Goal: Book appointment/travel/reservation

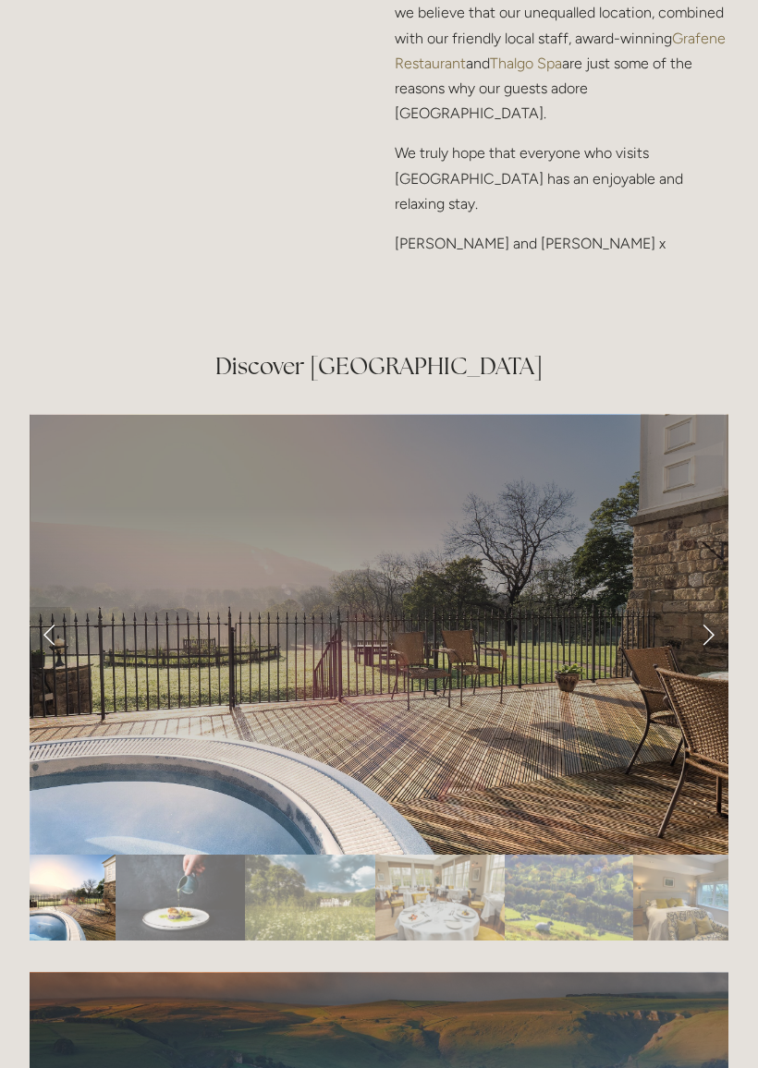
scroll to position [3002, 0]
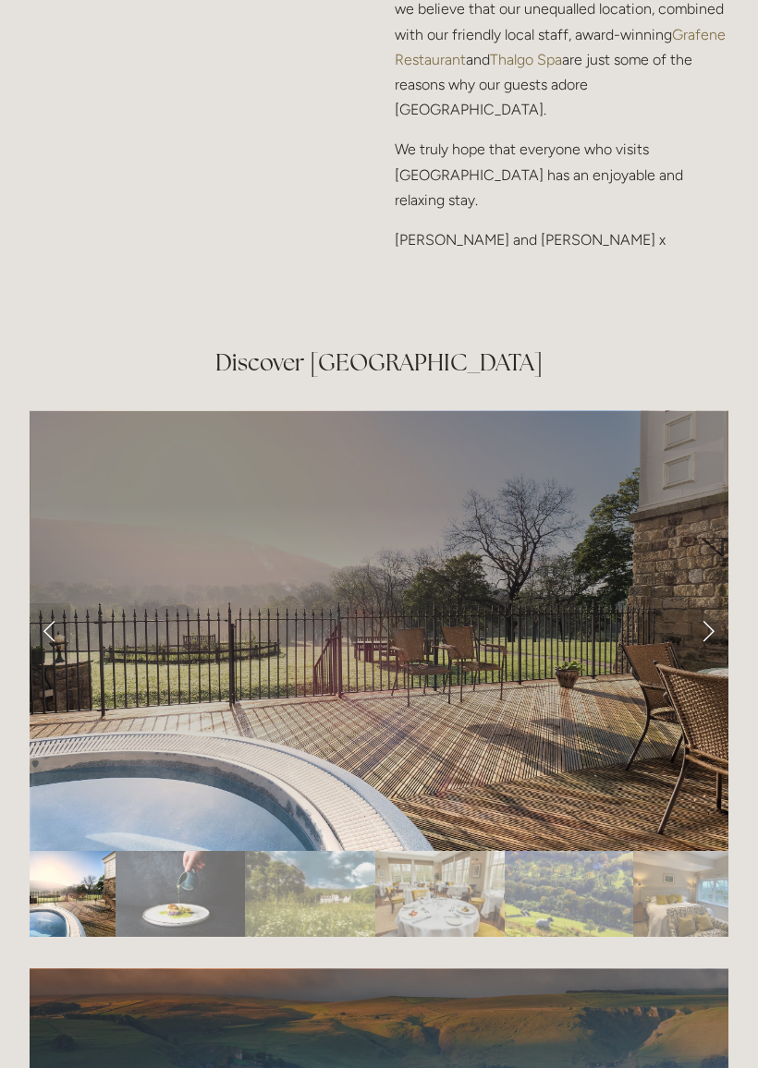
click at [701, 604] on link "Next Slide" at bounding box center [708, 631] width 41 height 55
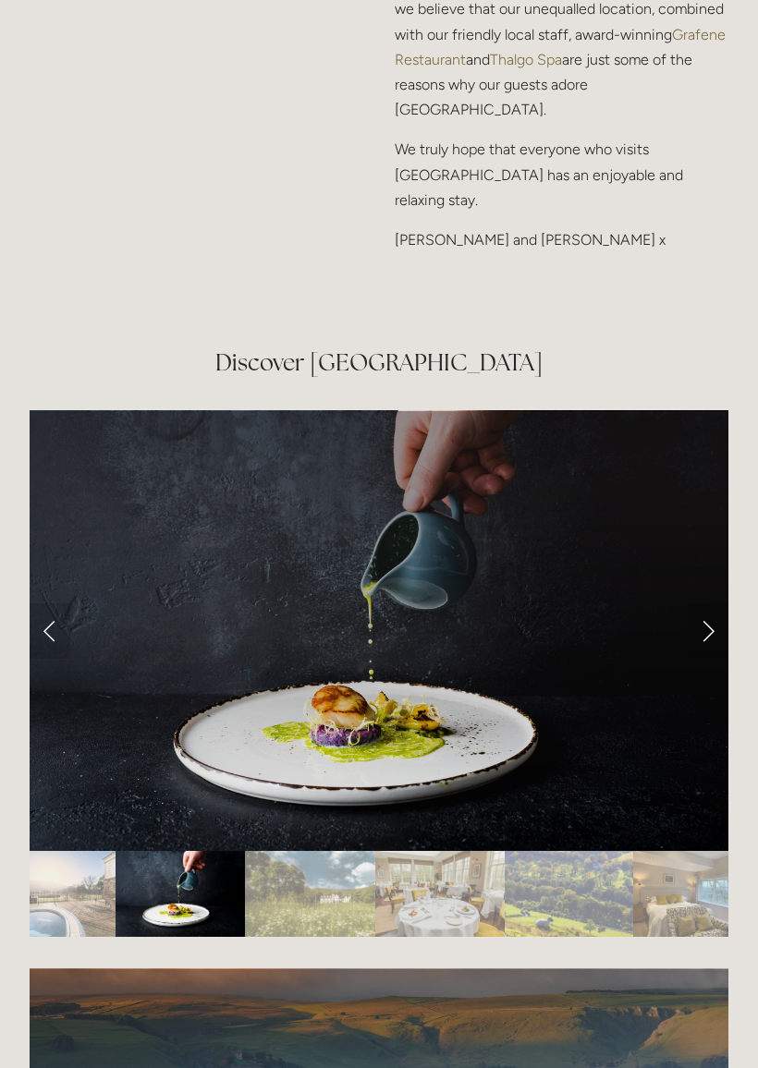
click at [713, 603] on link "Next Slide" at bounding box center [708, 630] width 41 height 55
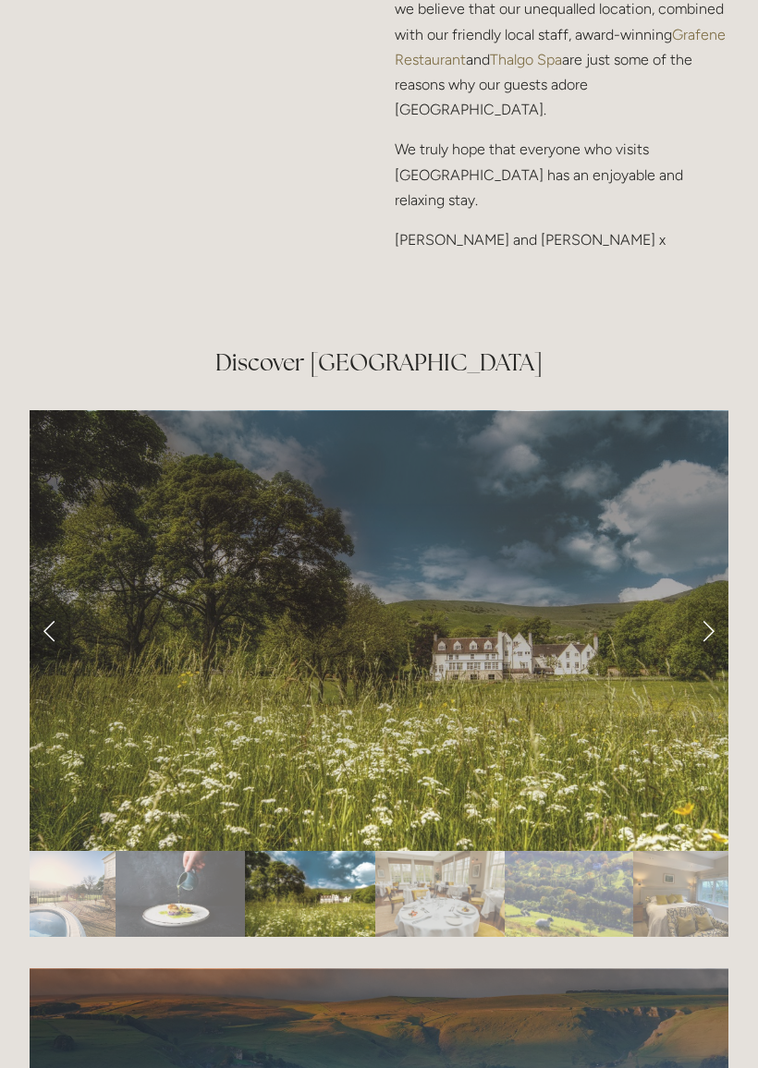
click at [711, 603] on link "Next Slide" at bounding box center [708, 630] width 41 height 55
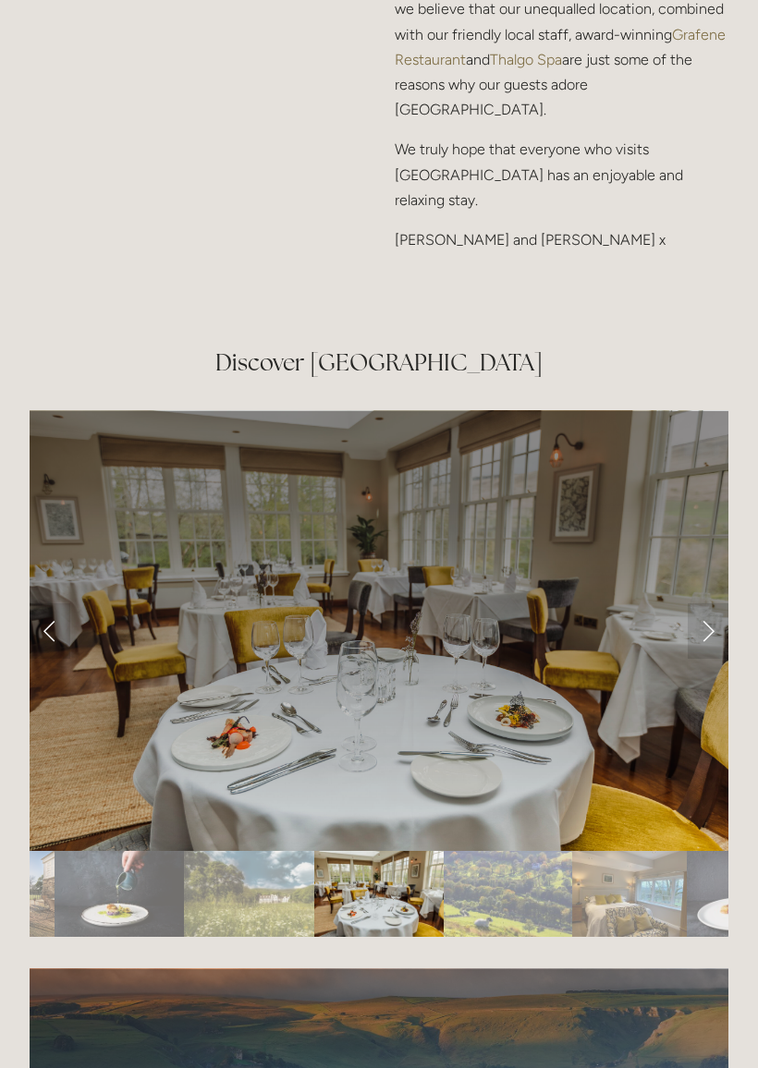
click at [713, 603] on link "Next Slide" at bounding box center [708, 630] width 41 height 55
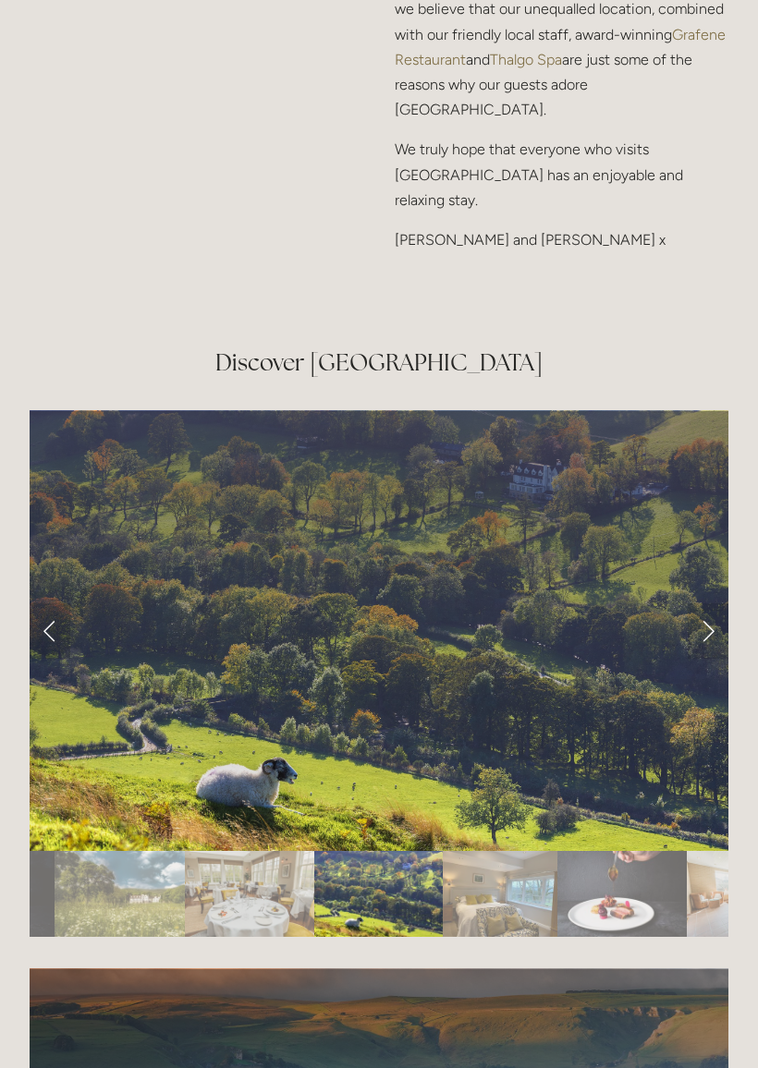
click at [707, 603] on link "Next Slide" at bounding box center [708, 630] width 41 height 55
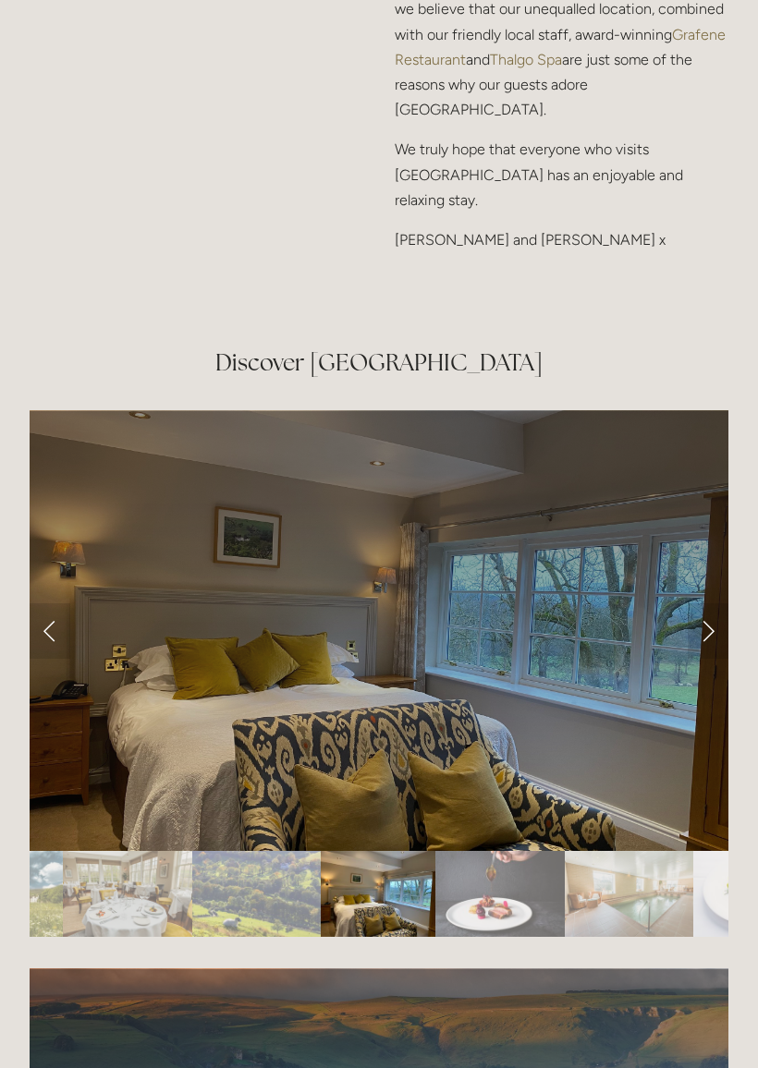
click at [704, 603] on link "Next Slide" at bounding box center [708, 630] width 41 height 55
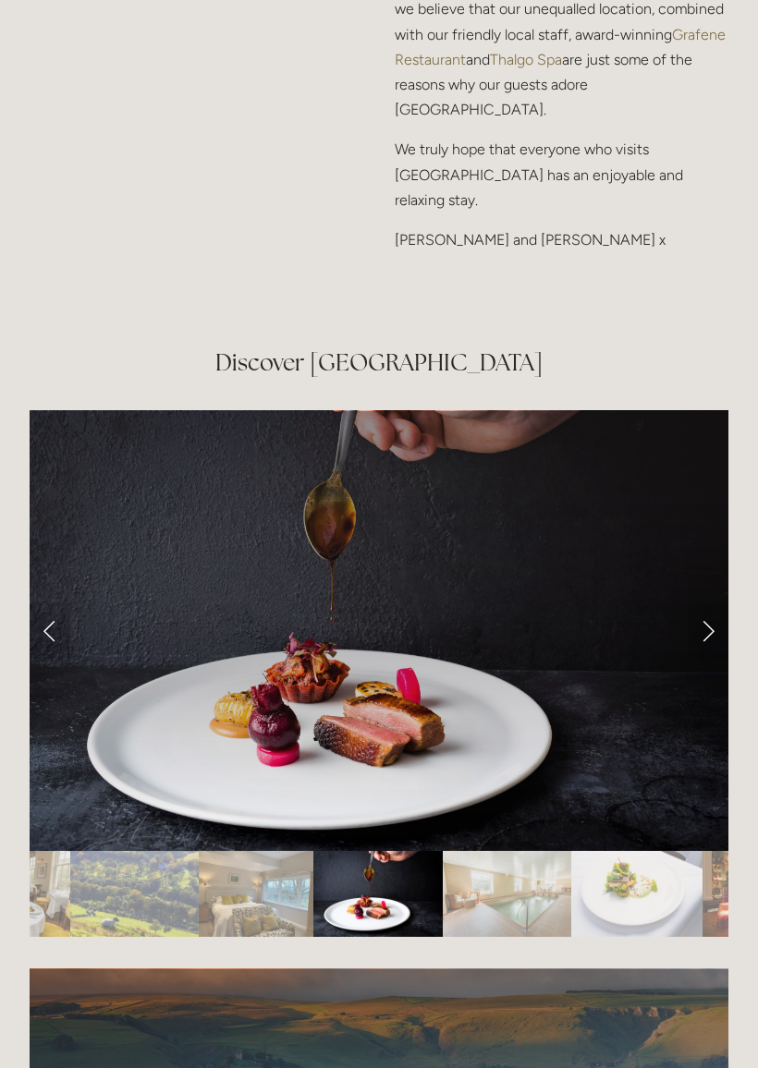
click at [707, 603] on link "Next Slide" at bounding box center [708, 630] width 41 height 55
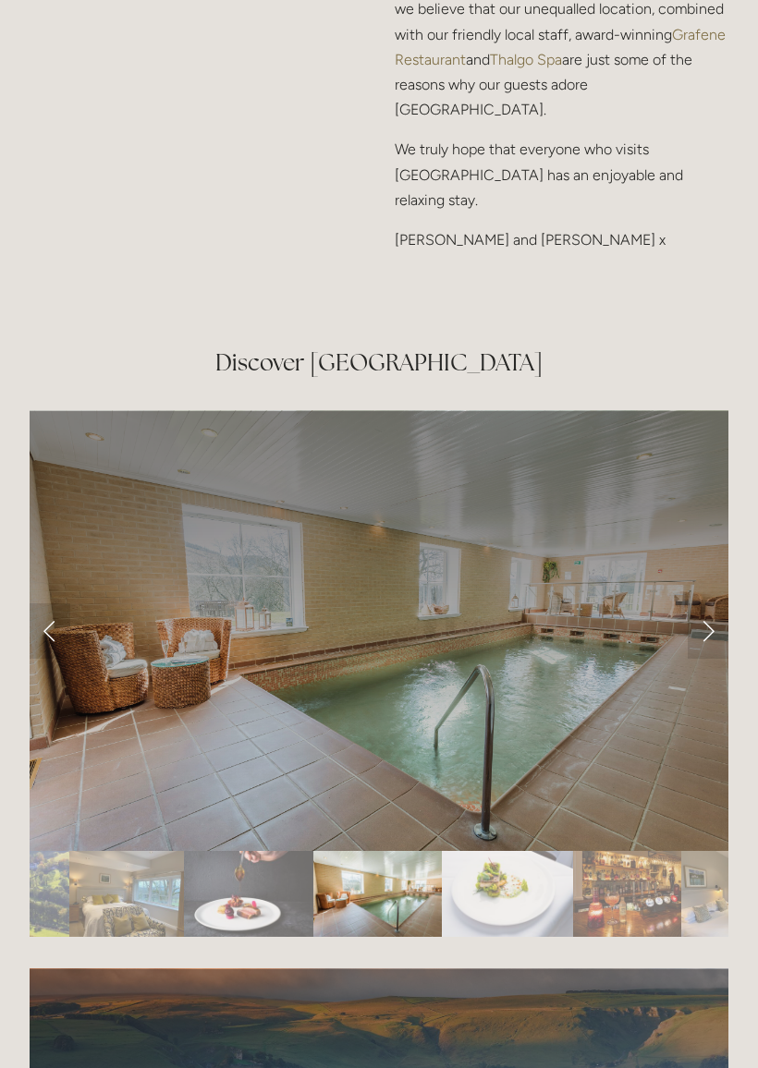
click at [710, 603] on link "Next Slide" at bounding box center [708, 630] width 41 height 55
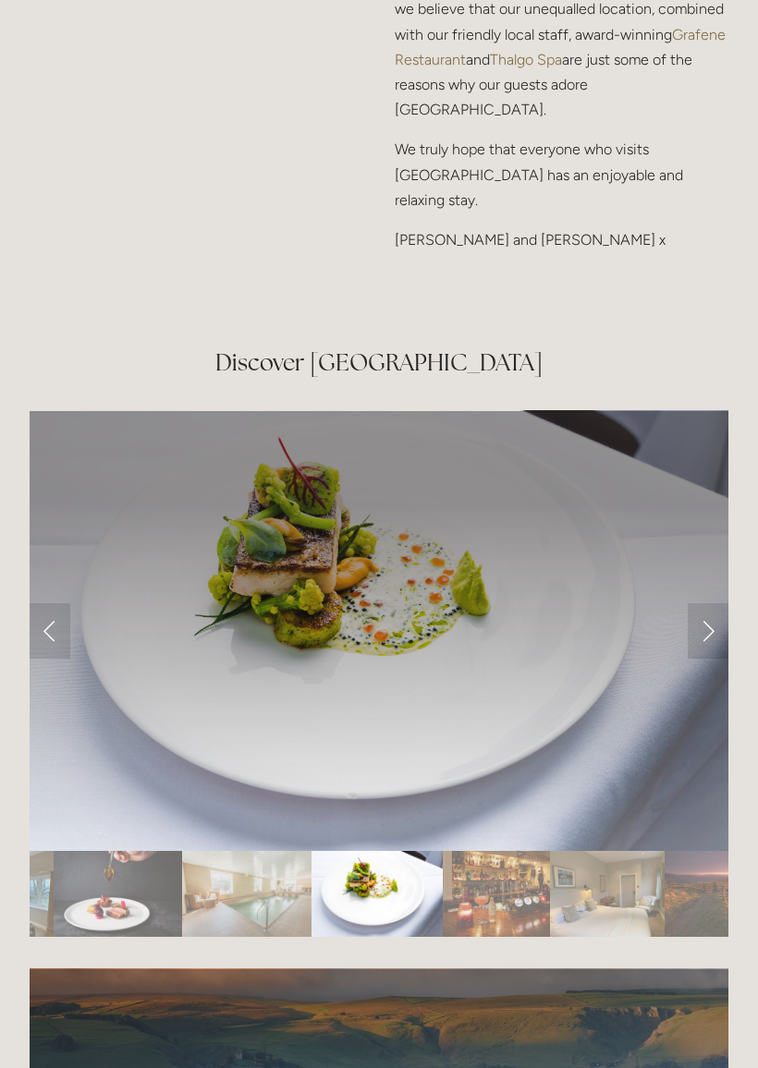
click at [706, 603] on link "Next Slide" at bounding box center [708, 630] width 41 height 55
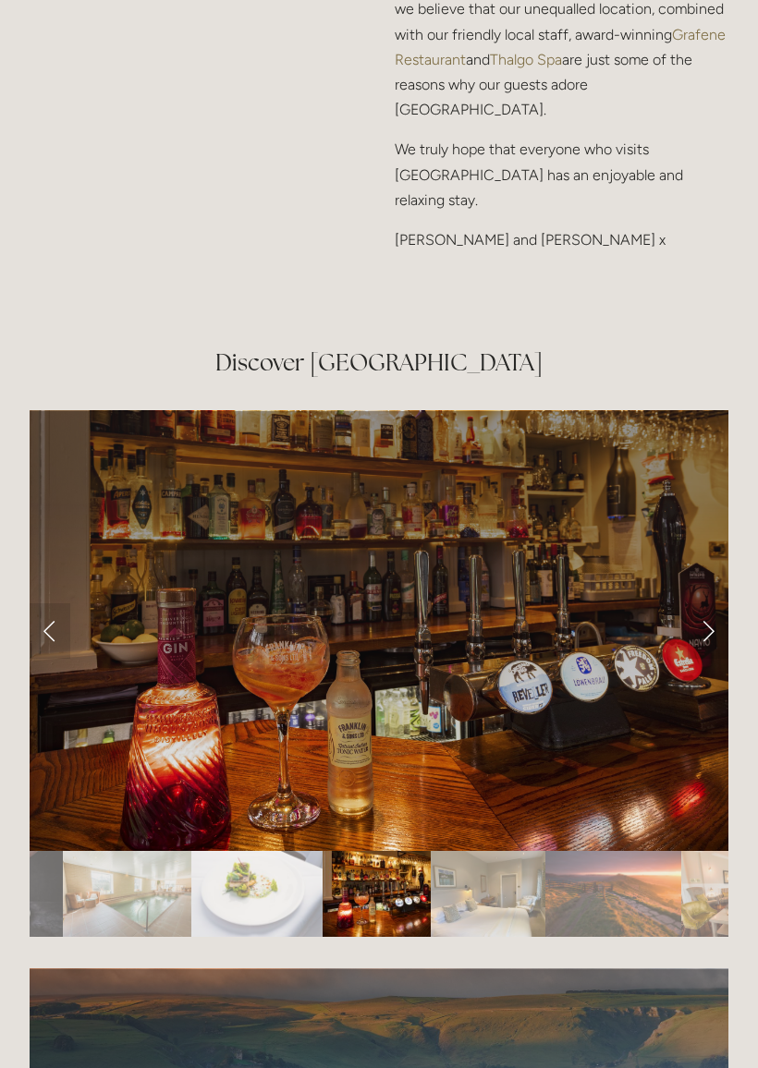
click at [707, 603] on link "Next Slide" at bounding box center [708, 630] width 41 height 55
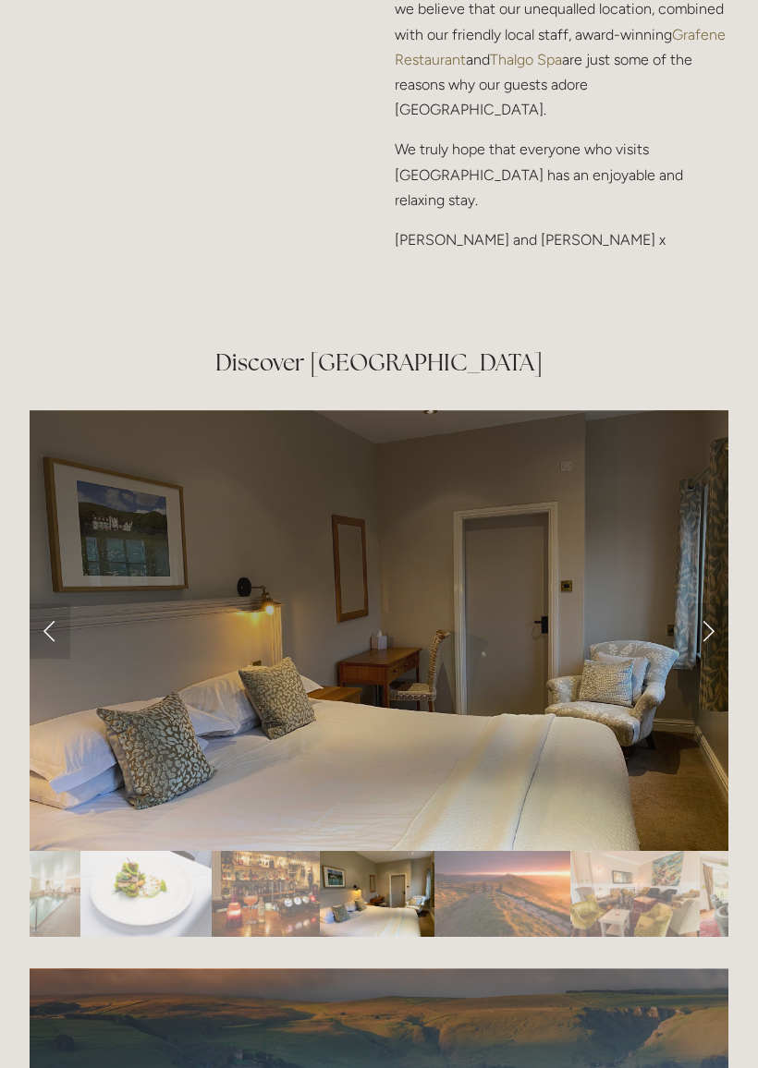
click at [707, 603] on link "Next Slide" at bounding box center [708, 630] width 41 height 55
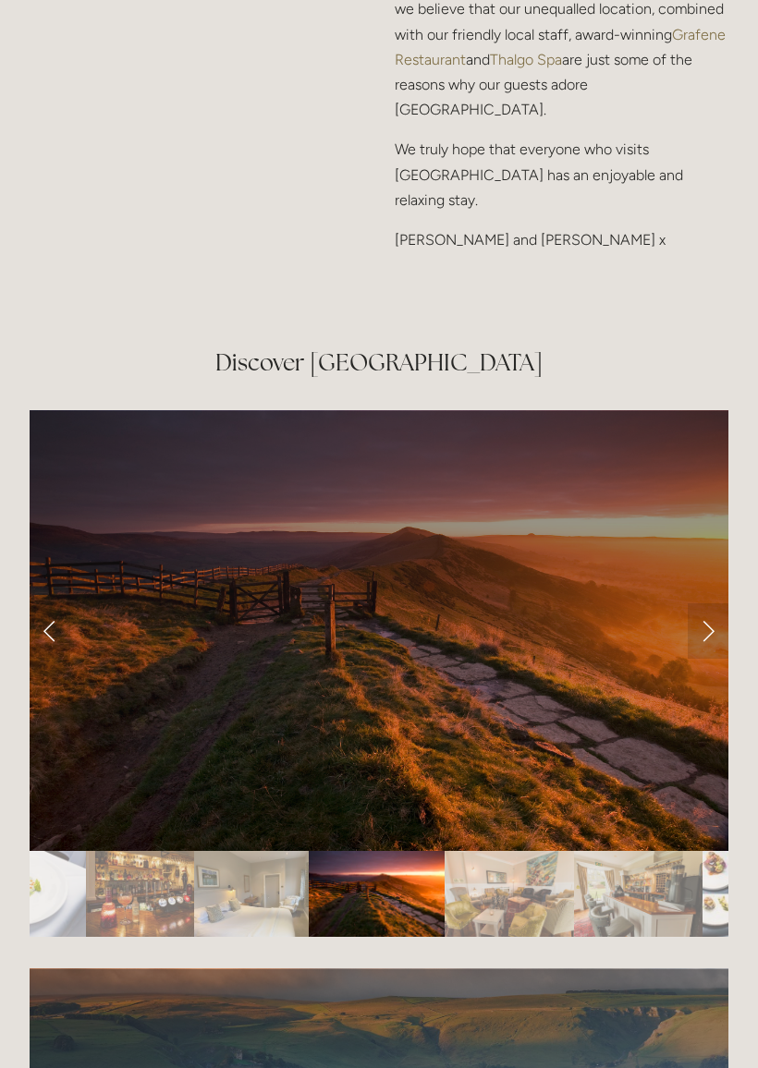
click at [706, 603] on link "Next Slide" at bounding box center [708, 630] width 41 height 55
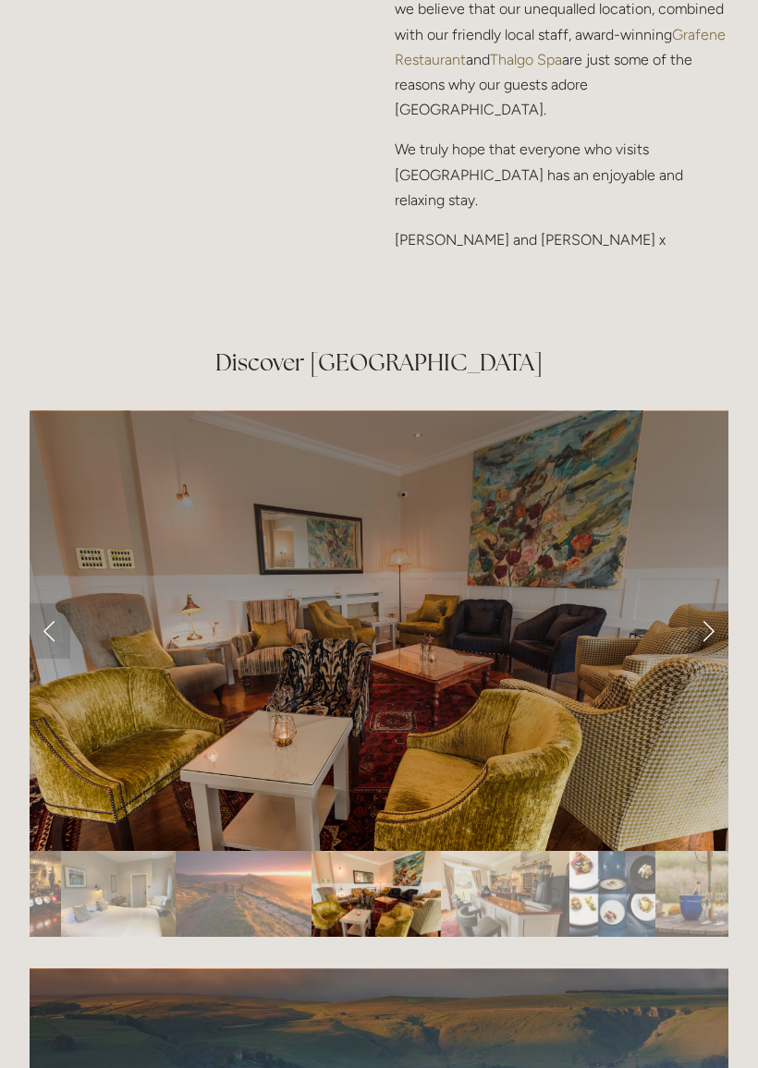
click at [704, 603] on link "Next Slide" at bounding box center [708, 630] width 41 height 55
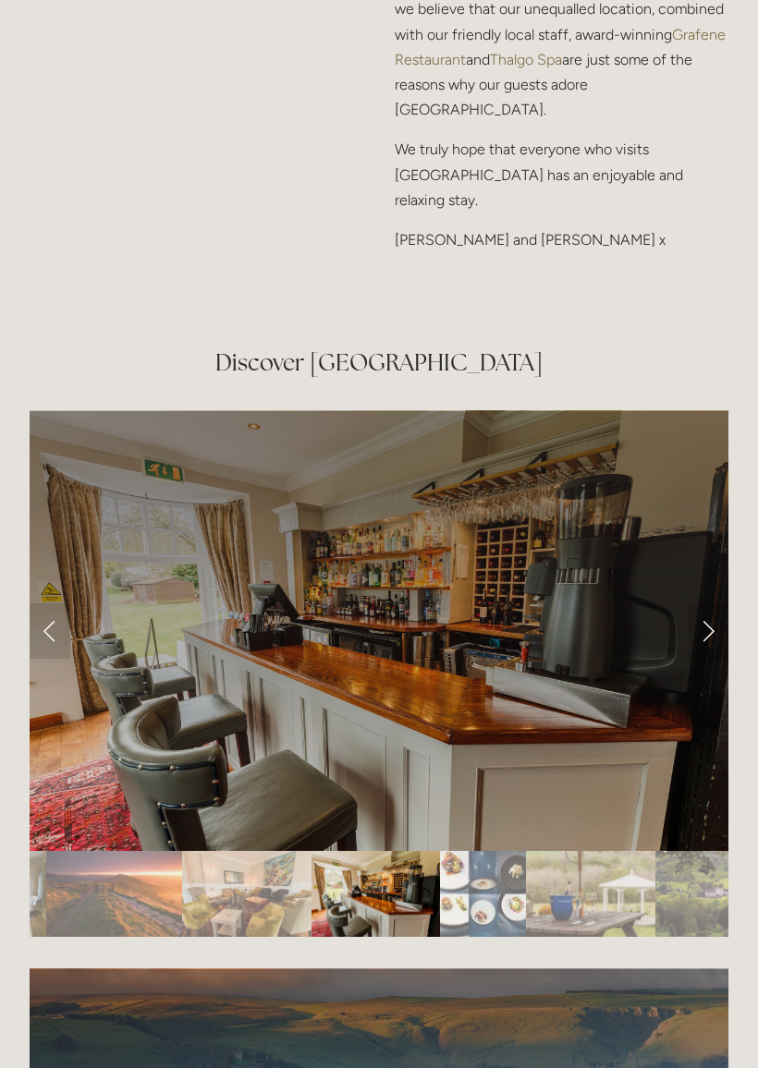
click at [706, 603] on link "Next Slide" at bounding box center [708, 630] width 41 height 55
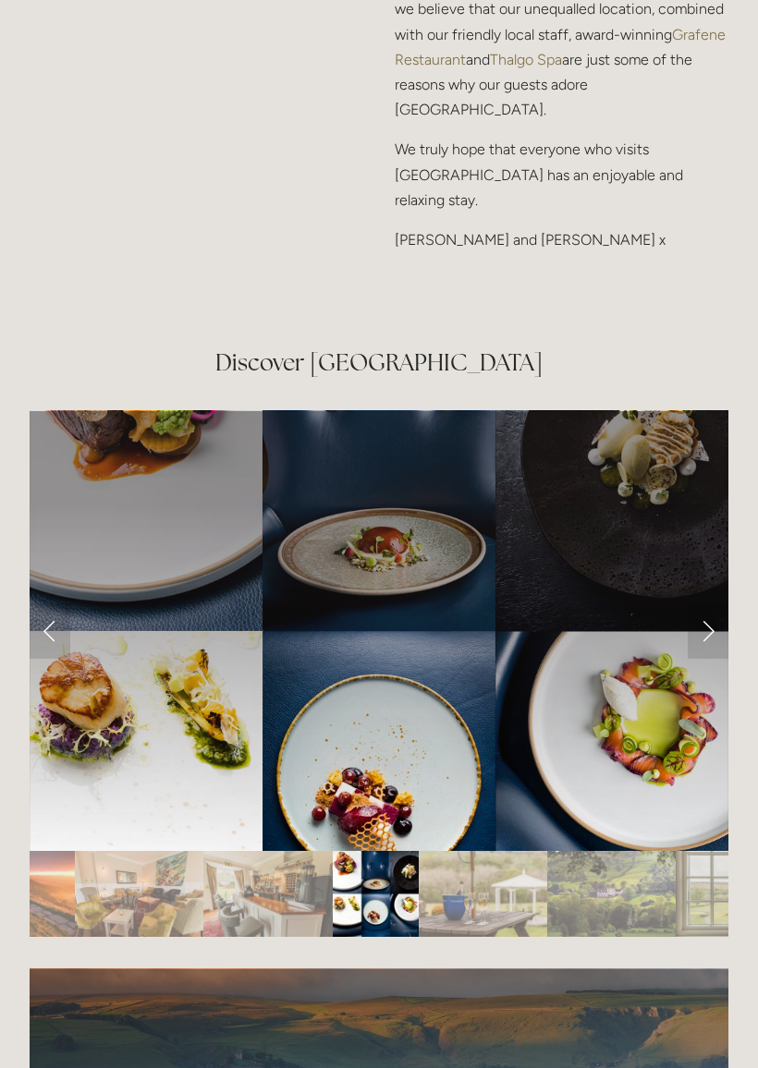
click at [706, 603] on link "Next Slide" at bounding box center [708, 630] width 41 height 55
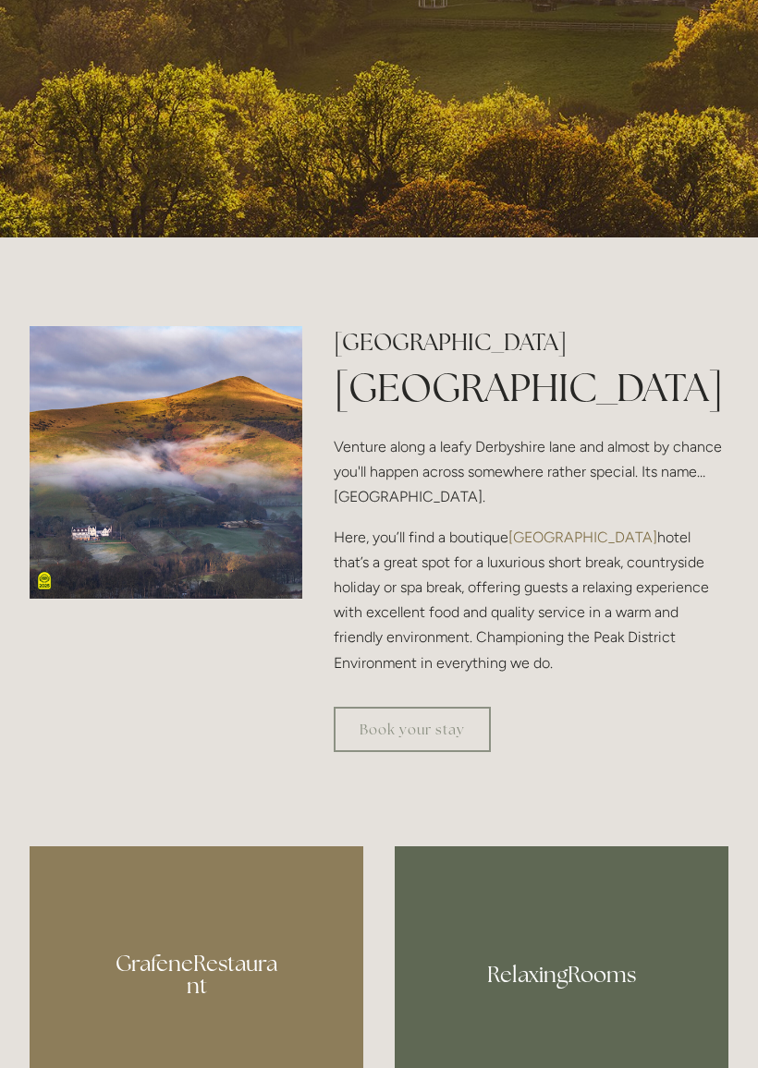
scroll to position [671, 0]
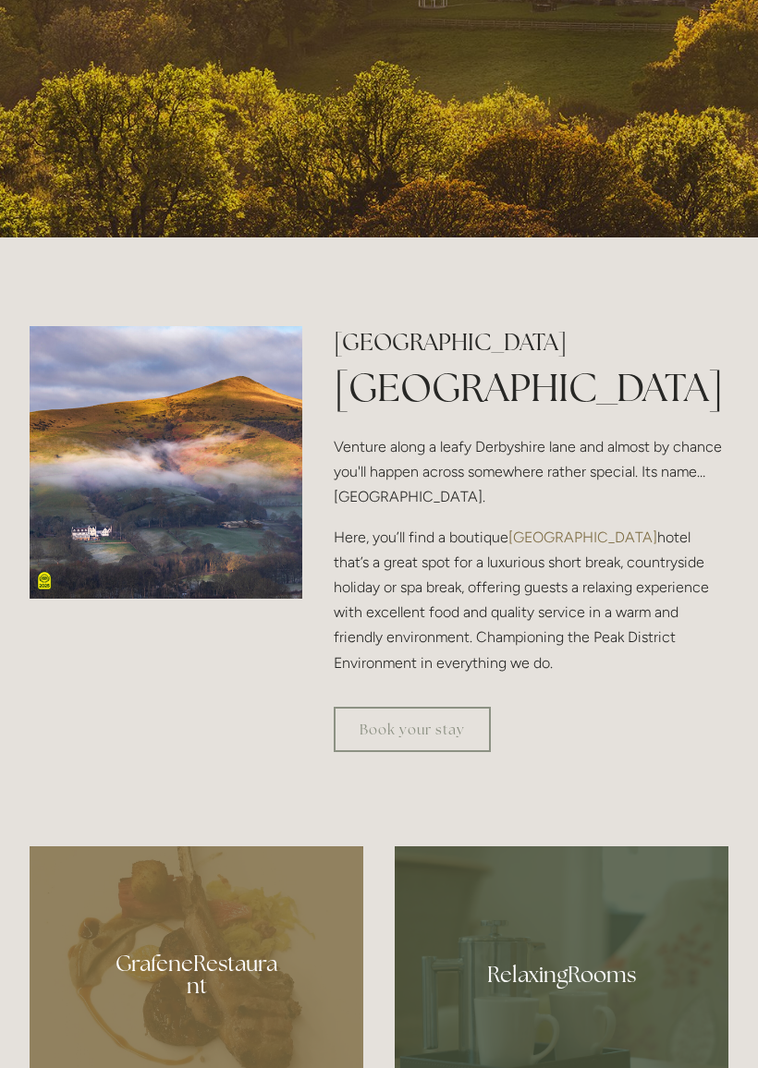
click at [438, 752] on link "Book your stay" at bounding box center [412, 729] width 157 height 45
